Goal: Task Accomplishment & Management: Manage account settings

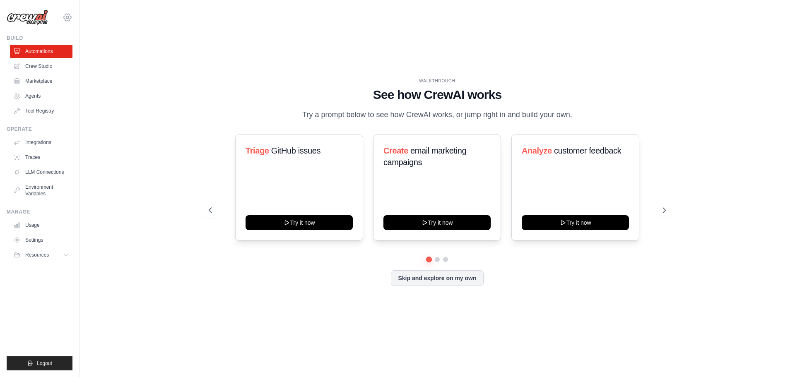
click at [69, 18] on icon at bounding box center [67, 17] width 2 height 2
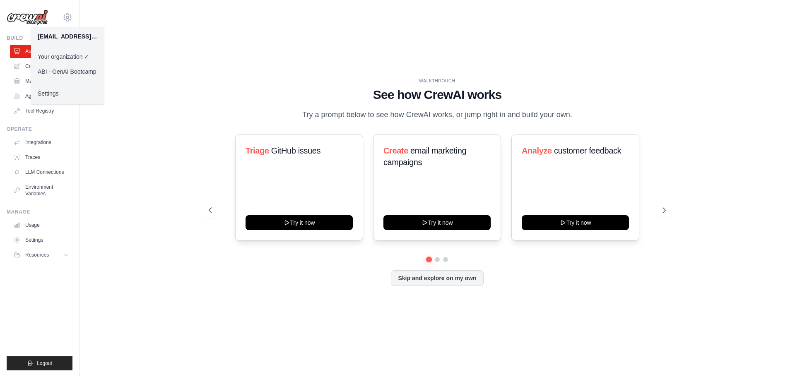
click at [209, 30] on div "WALKTHROUGH See how CrewAI works Try a prompt below to see how CrewAI works, or…" at bounding box center [437, 188] width 689 height 361
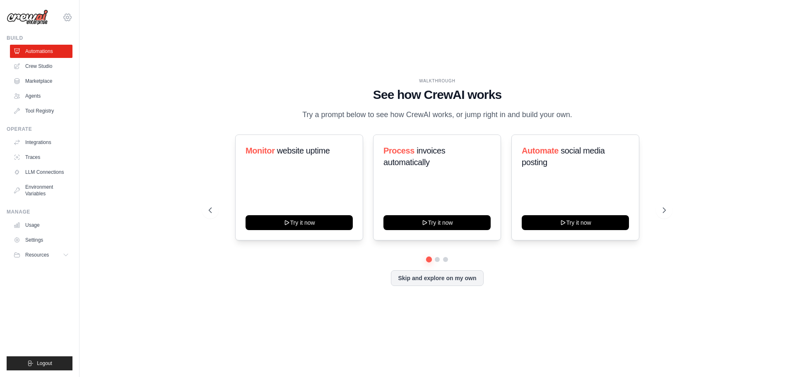
click at [64, 17] on icon at bounding box center [68, 17] width 10 height 10
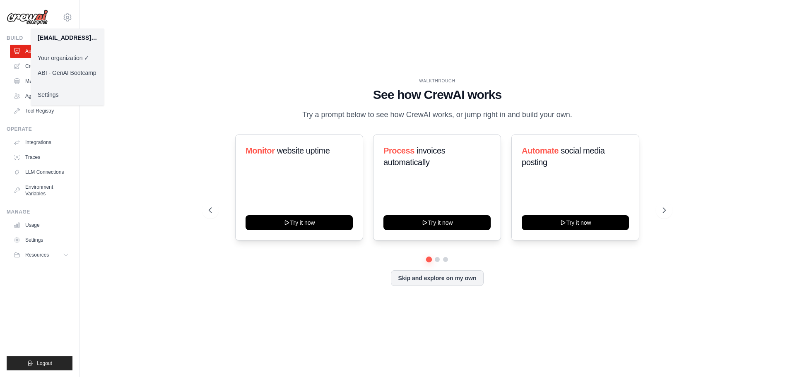
click at [207, 47] on div "WALKTHROUGH See how [PERSON_NAME] works Try a prompt below to see how [PERSON_N…" at bounding box center [437, 188] width 689 height 361
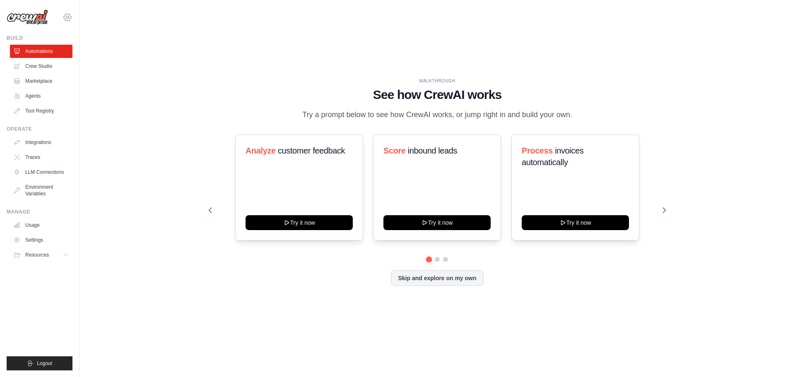
drag, startPoint x: 60, startPoint y: 15, endPoint x: 65, endPoint y: 15, distance: 4.6
click at [62, 15] on div "[EMAIL_ADDRESS][DOMAIN_NAME] Your organization ✓ ABI - GenAI Bootcamp Settings" at bounding box center [40, 13] width 66 height 27
click at [70, 16] on icon at bounding box center [67, 17] width 7 height 7
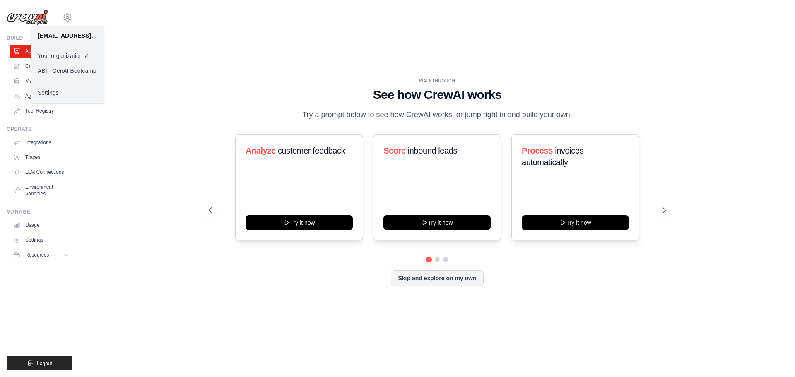
click at [164, 21] on div "WALKTHROUGH See how CrewAI works Try a prompt below to see how CrewAI works, or…" at bounding box center [437, 188] width 689 height 361
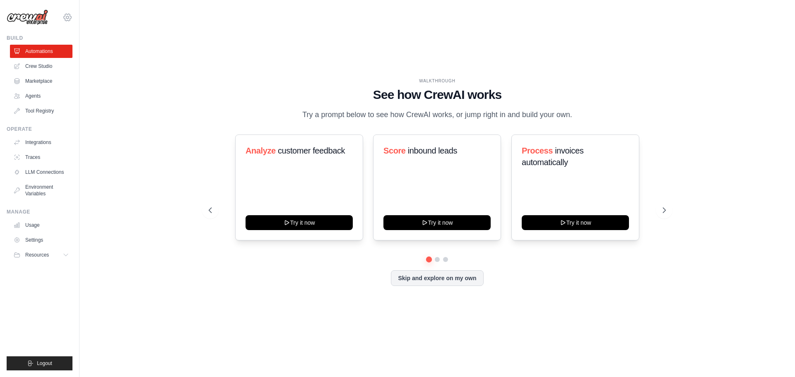
click at [63, 14] on icon at bounding box center [68, 17] width 10 height 10
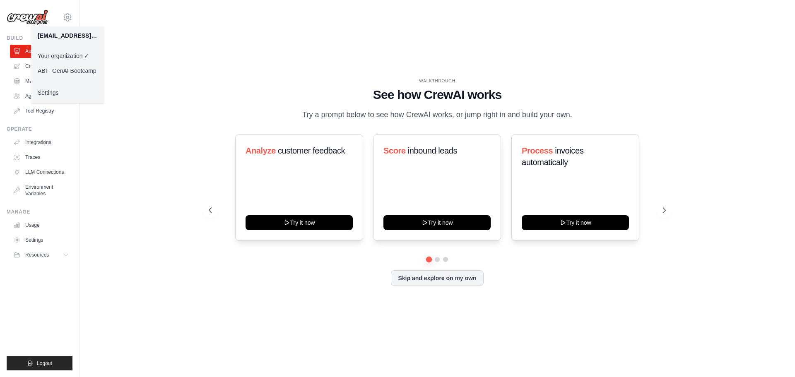
drag, startPoint x: 147, startPoint y: 54, endPoint x: 134, endPoint y: 38, distance: 20.9
click at [147, 54] on div "WALKTHROUGH See how CrewAI works Try a prompt below to see how CrewAI works, or…" at bounding box center [437, 188] width 689 height 361
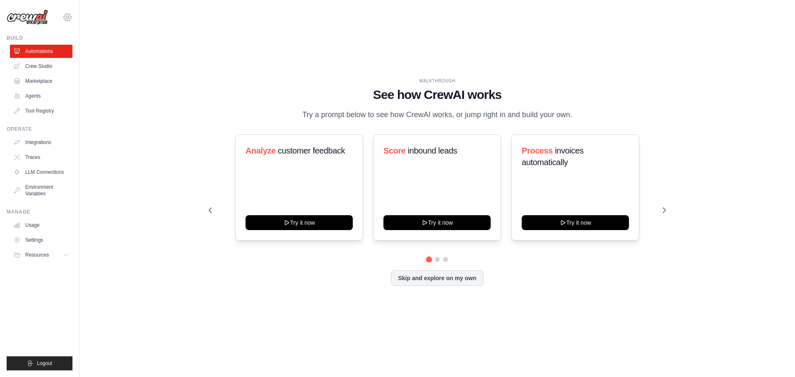
click at [71, 16] on icon at bounding box center [67, 17] width 7 height 7
click at [61, 13] on div "99811681@ambev.com.br Your organization ✓ ABI - GenAI Bootcamp Settings" at bounding box center [40, 13] width 66 height 27
click at [65, 14] on icon at bounding box center [68, 17] width 10 height 10
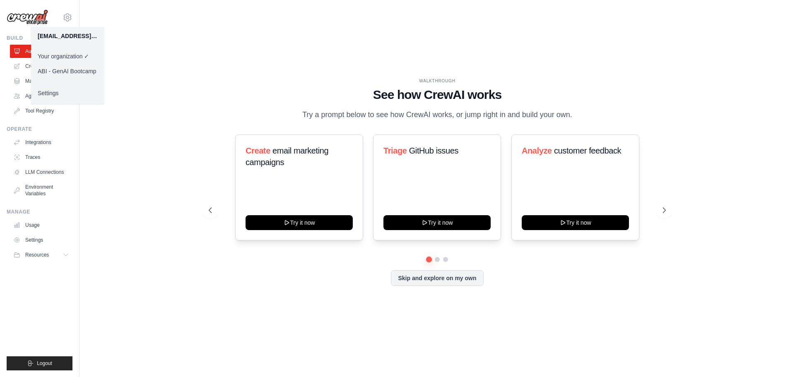
click at [117, 23] on div "WALKTHROUGH See how CrewAI works Try a prompt below to see how CrewAI works, or…" at bounding box center [437, 188] width 689 height 361
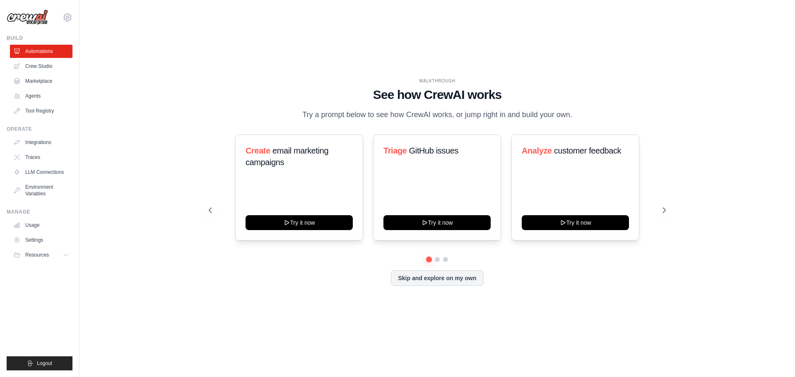
click at [217, 53] on div "WALKTHROUGH See how CrewAI works Try a prompt below to see how CrewAI works, or…" at bounding box center [437, 188] width 689 height 361
click at [71, 19] on icon at bounding box center [68, 17] width 10 height 10
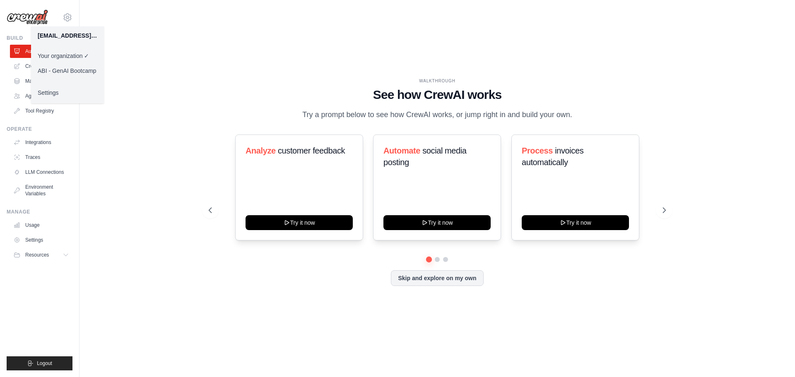
click at [40, 89] on link "Settings" at bounding box center [67, 92] width 73 height 15
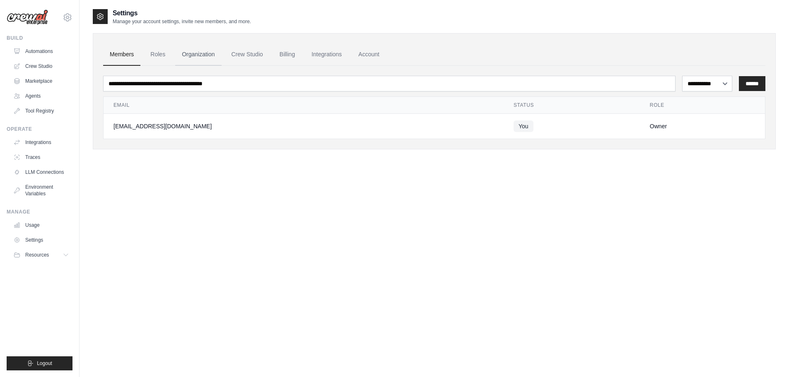
click at [197, 53] on link "Organization" at bounding box center [198, 54] width 46 height 22
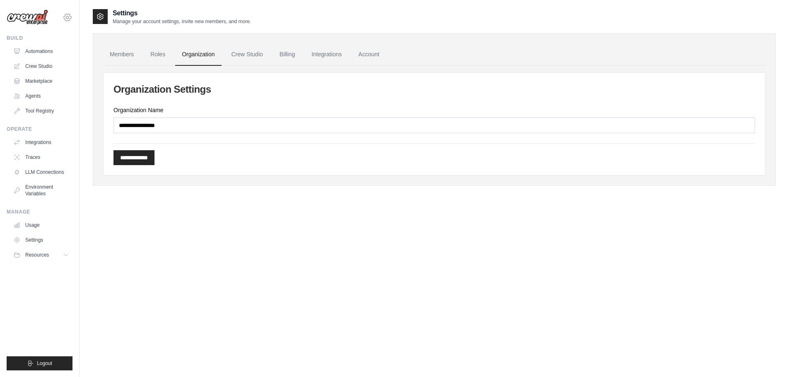
click at [65, 14] on icon at bounding box center [68, 17] width 10 height 10
click at [58, 35] on div "[EMAIL_ADDRESS][DOMAIN_NAME]" at bounding box center [68, 36] width 60 height 8
click at [25, 16] on img at bounding box center [27, 18] width 41 height 16
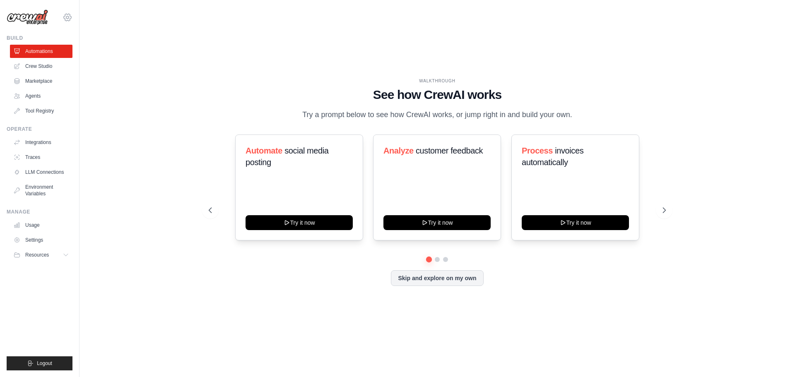
click at [70, 17] on icon at bounding box center [68, 17] width 10 height 10
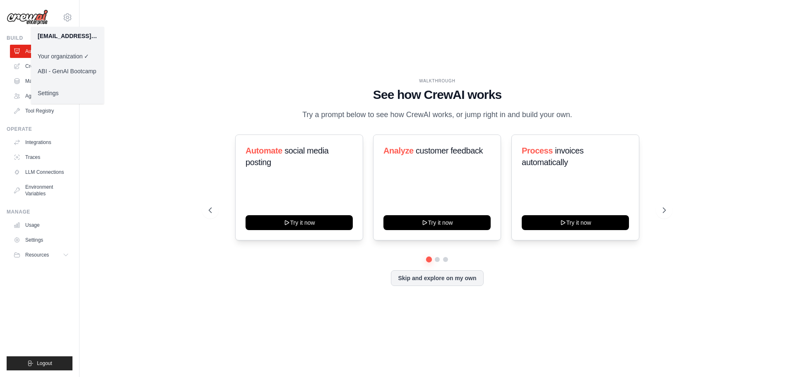
click at [229, 41] on div "WALKTHROUGH See how CrewAI works Try a prompt below to see how CrewAI works, or…" at bounding box center [437, 188] width 689 height 361
